Goal: Task Accomplishment & Management: Complete application form

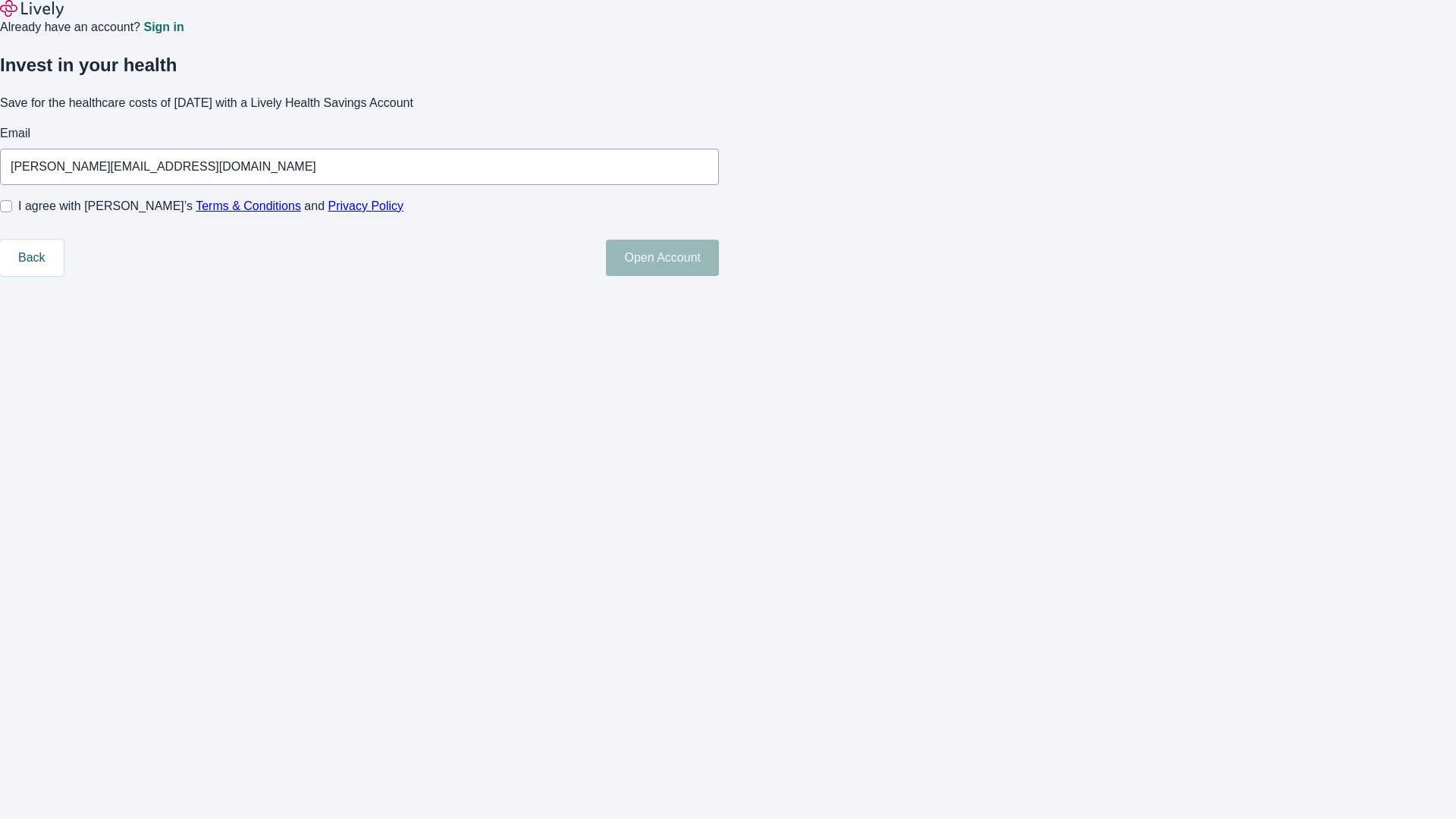
click at [12, 212] on input "I agree with Lively’s Terms & Conditions and Privacy Policy" at bounding box center [6, 206] width 12 height 12
checkbox input "true"
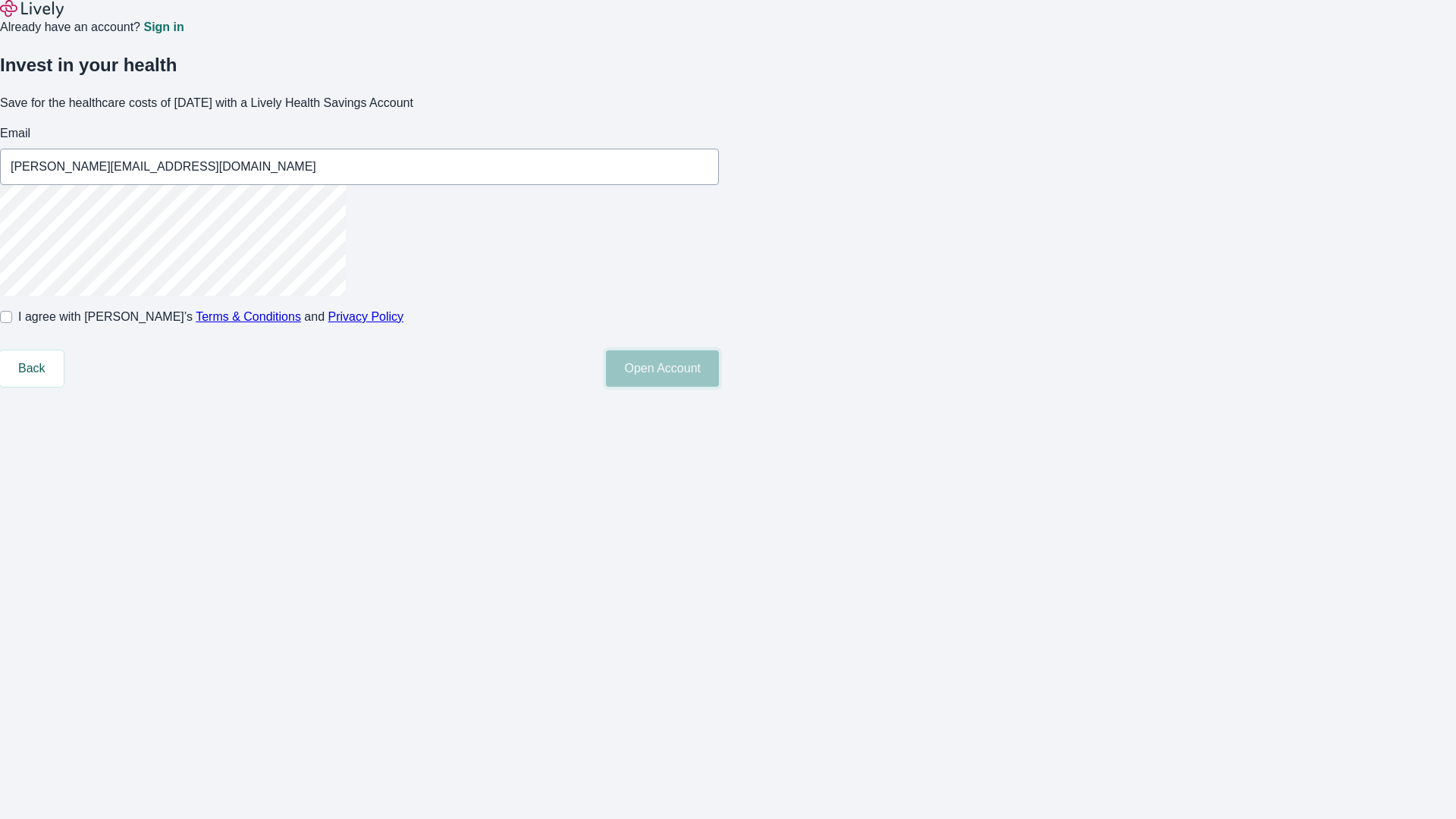
click at [719, 387] on button "Open Account" at bounding box center [662, 368] width 113 height 36
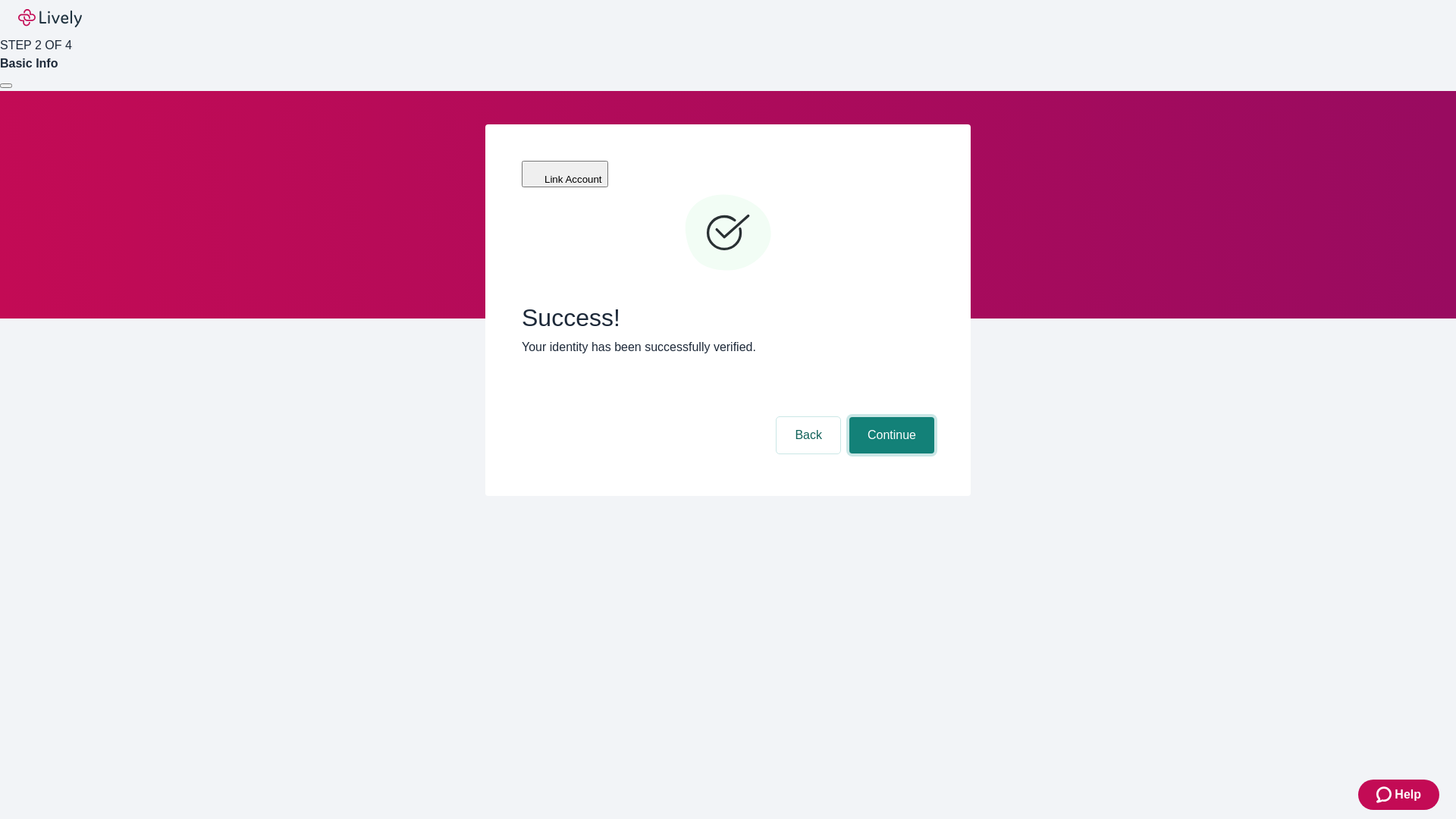
click at [889, 417] on button "Continue" at bounding box center [892, 436] width 85 height 36
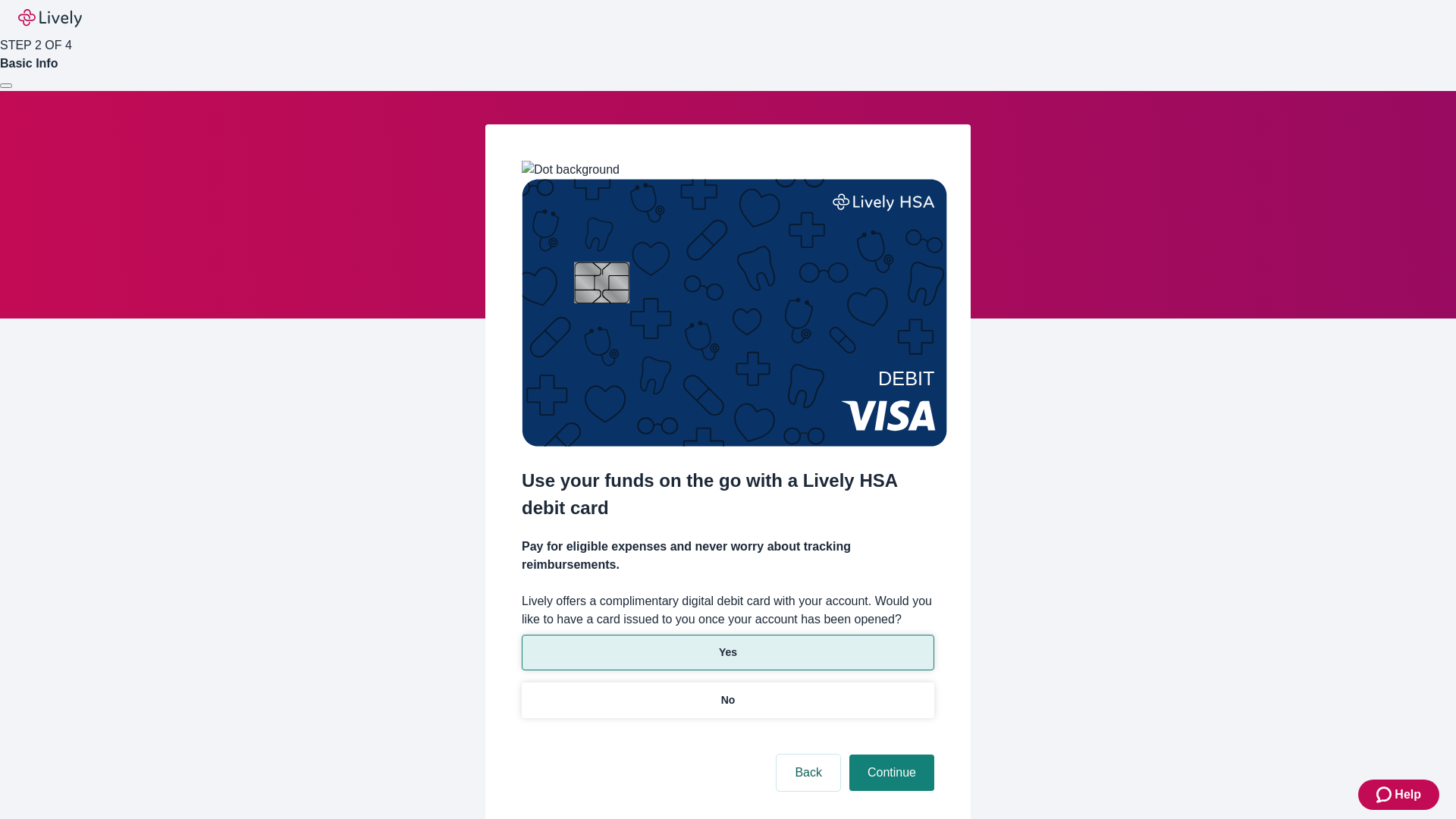
click at [728, 645] on p "Yes" at bounding box center [728, 653] width 18 height 16
click at [889, 754] on button "Continue" at bounding box center [892, 772] width 85 height 36
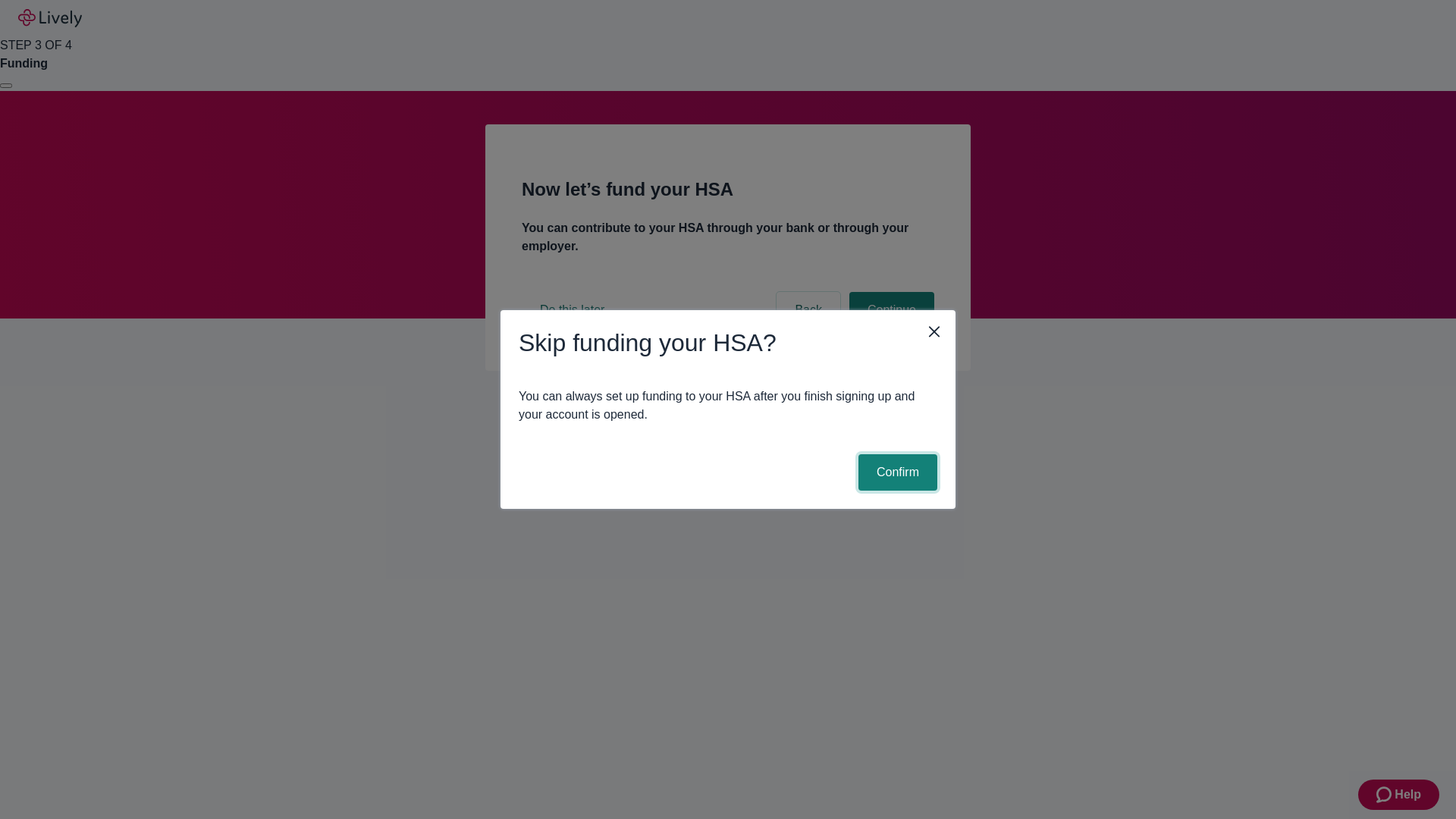
click at [896, 473] on button "Confirm" at bounding box center [898, 473] width 79 height 36
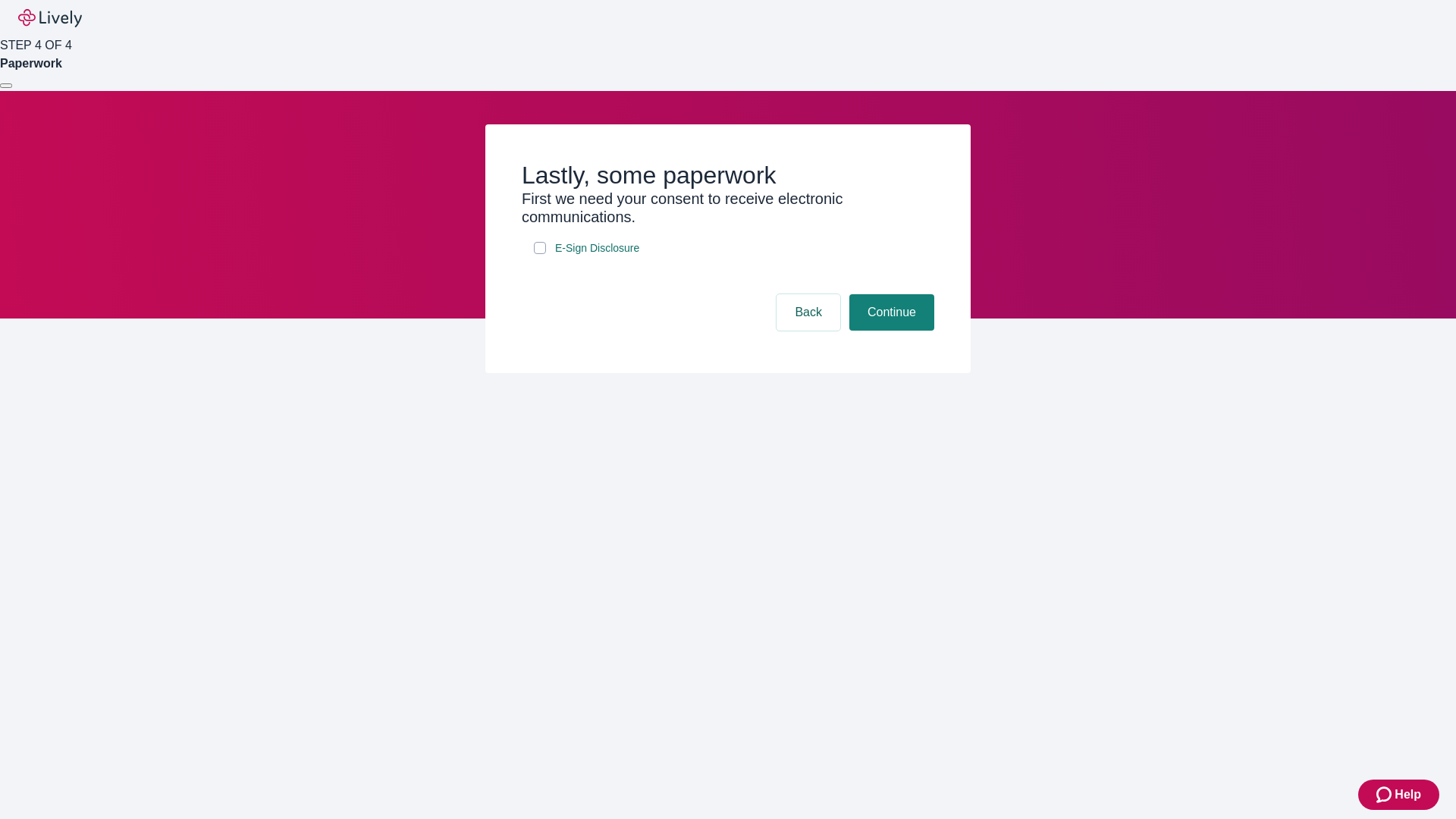
click at [540, 254] on input "E-Sign Disclosure" at bounding box center [540, 248] width 12 height 12
checkbox input "true"
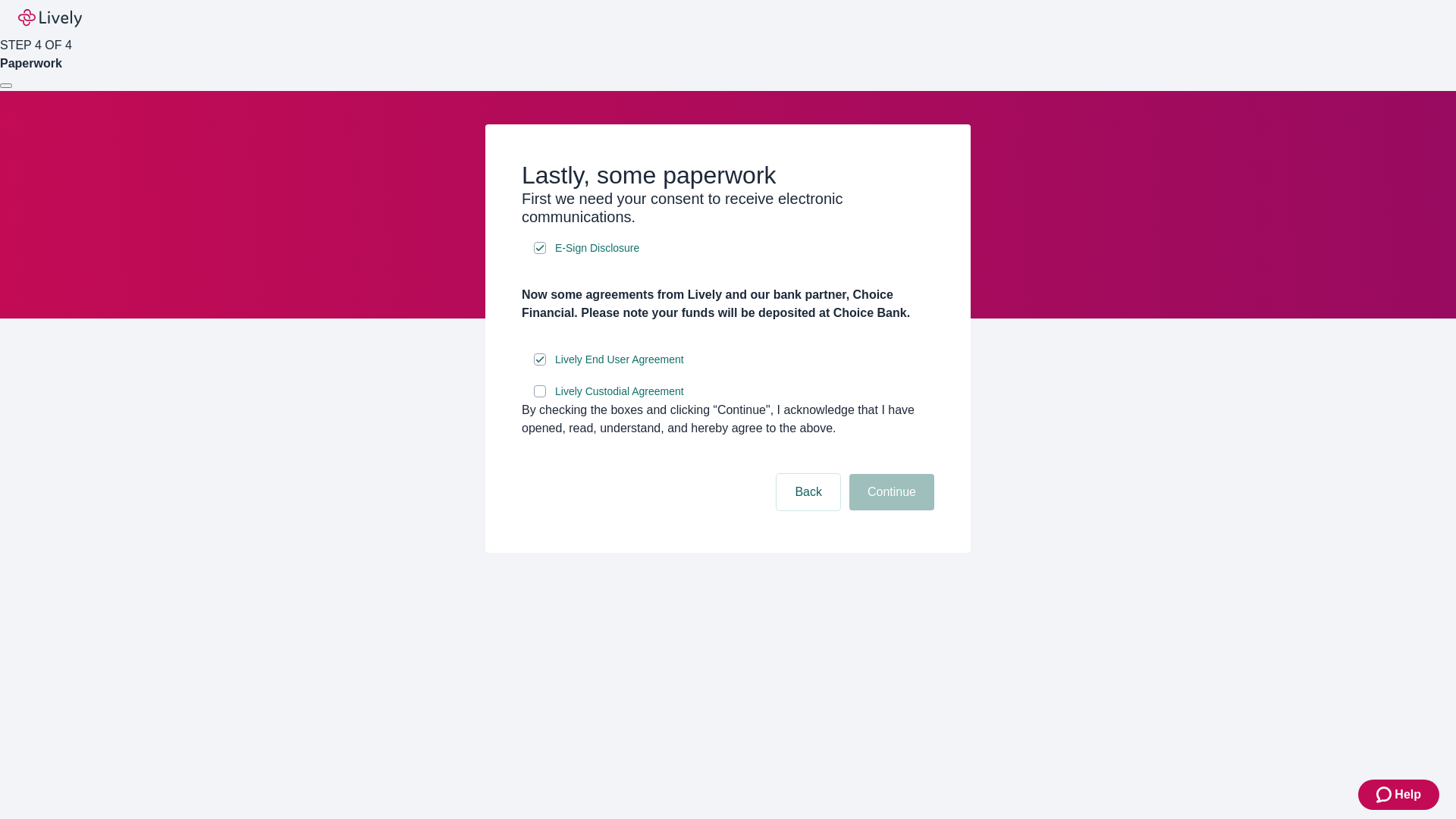
click at [540, 398] on input "Lively Custodial Agreement" at bounding box center [540, 391] width 12 height 12
checkbox input "true"
click at [889, 510] on button "Continue" at bounding box center [892, 492] width 85 height 36
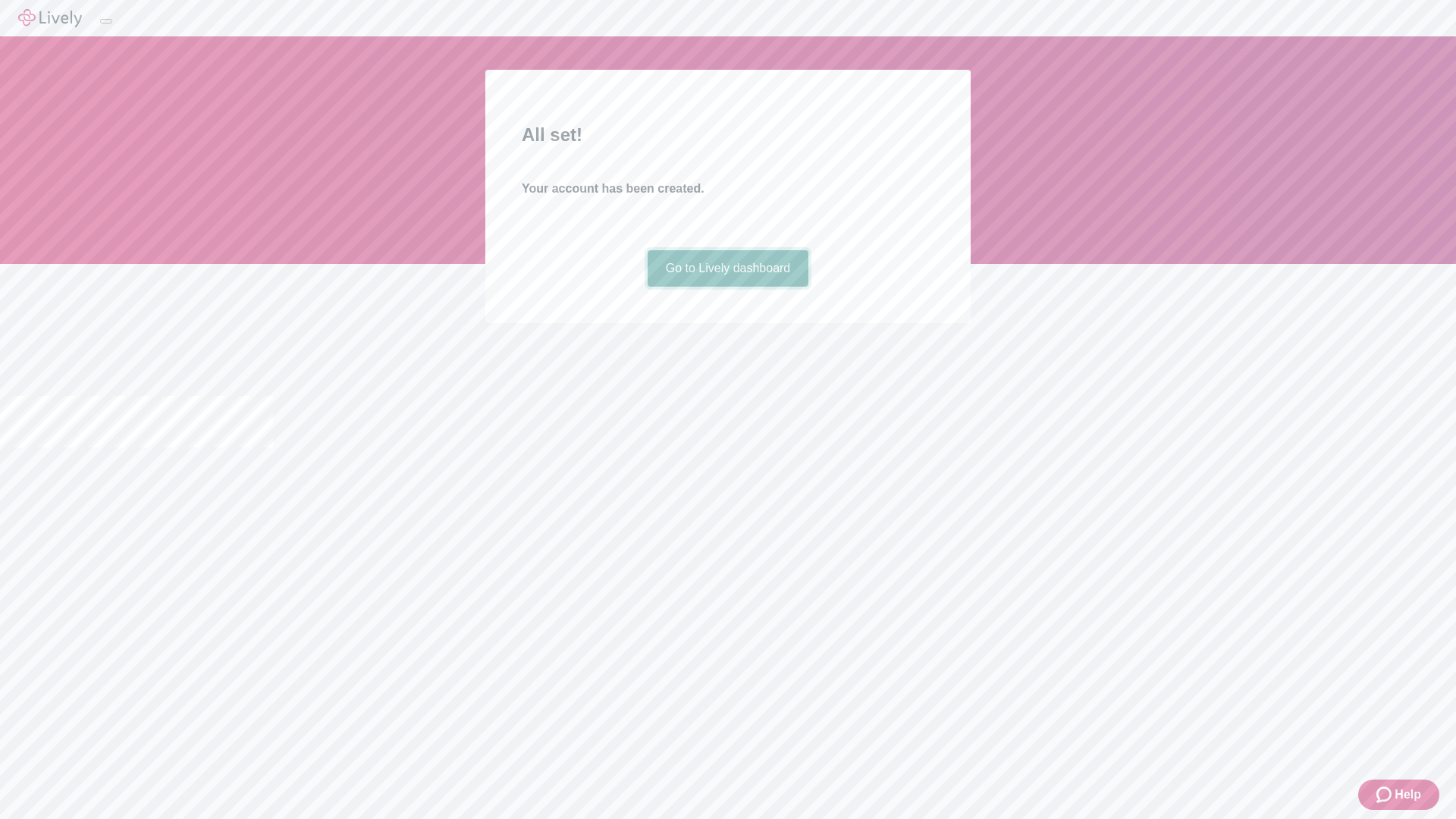
click at [728, 286] on link "Go to Lively dashboard" at bounding box center [728, 268] width 162 height 36
